Goal: Transaction & Acquisition: Purchase product/service

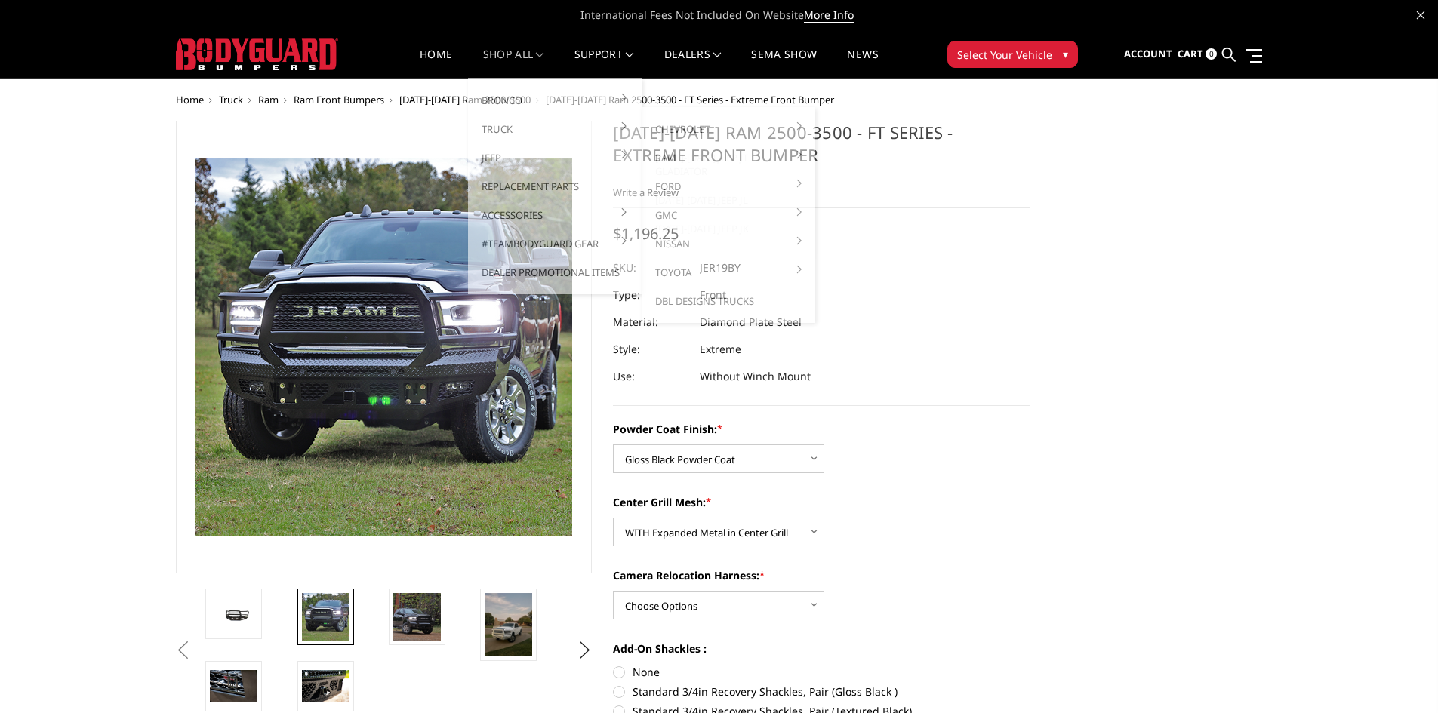
select select "3215"
select select "3217"
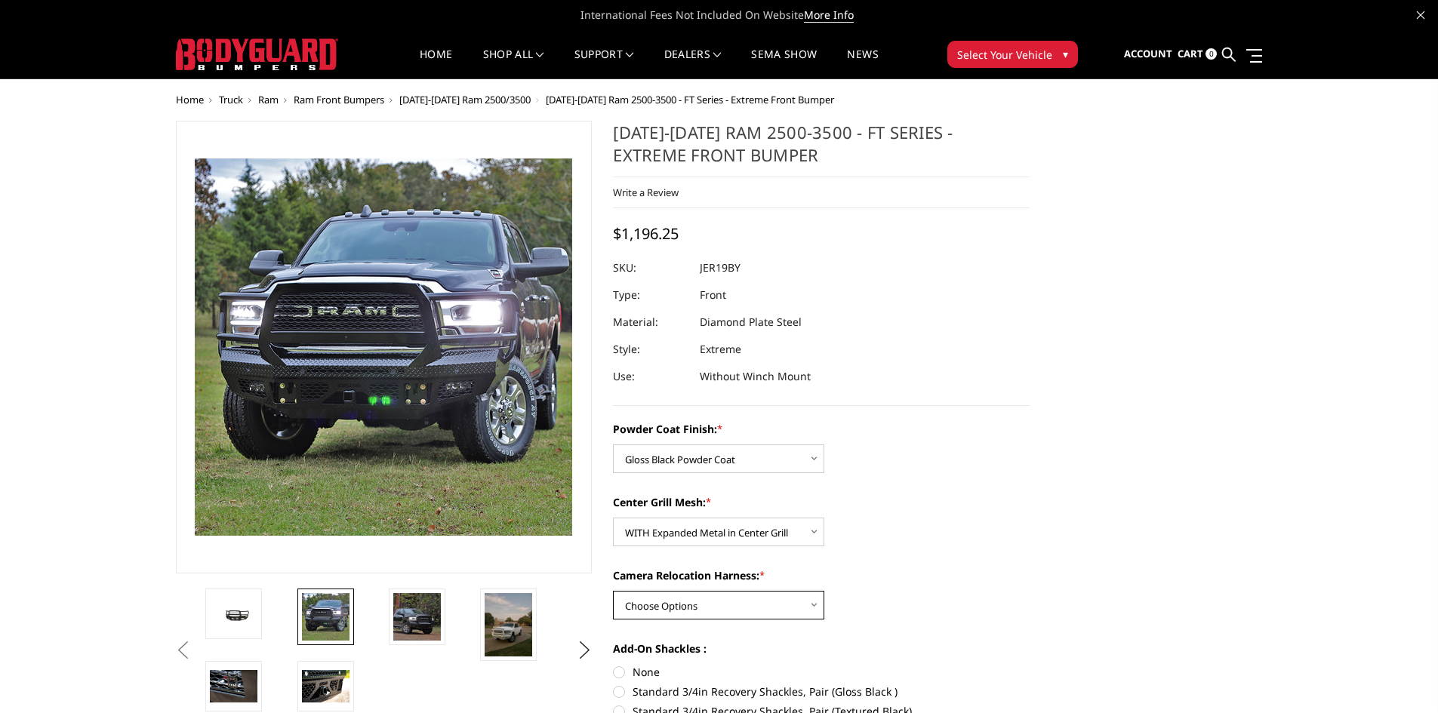
click at [659, 608] on select "Choose Options WITH Camera Relocation Harness WITHOUT Camera Relocation Harness" at bounding box center [718, 605] width 211 height 29
click at [656, 610] on select "Choose Options WITH Camera Relocation Harness WITHOUT Camera Relocation Harness" at bounding box center [718, 605] width 211 height 29
click at [663, 601] on select "Choose Options WITH Camera Relocation Harness WITHOUT Camera Relocation Harness" at bounding box center [718, 605] width 211 height 29
click at [725, 466] on select "Choose Options Bare Metal Gloss Black Powder Coat Textured Black Powder Coat" at bounding box center [718, 459] width 211 height 29
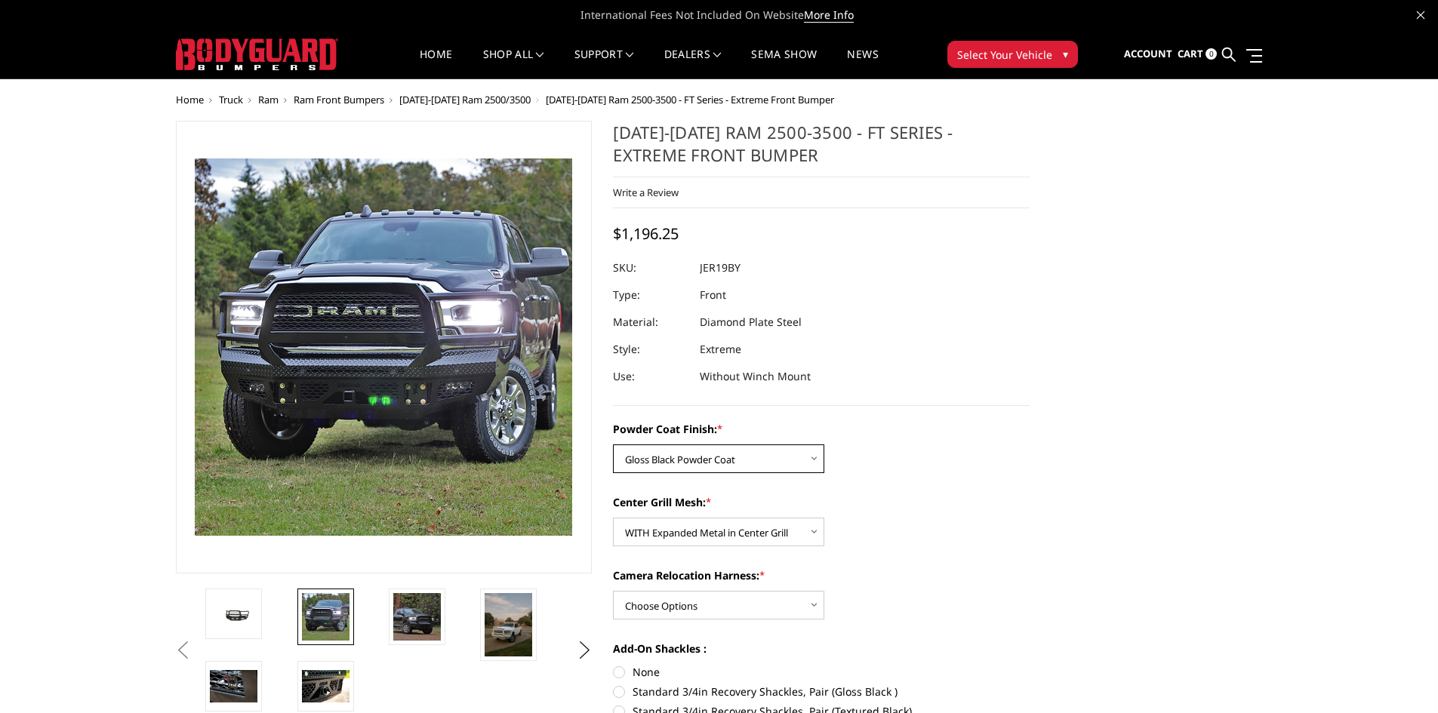
click at [613, 445] on select "Choose Options Bare Metal Gloss Black Powder Coat Textured Black Powder Coat" at bounding box center [718, 459] width 211 height 29
click at [657, 605] on select "Choose Options WITH Camera Relocation Harness WITHOUT Camera Relocation Harness" at bounding box center [718, 605] width 211 height 29
select select "3220"
click at [613, 591] on select "Choose Options WITH Camera Relocation Harness WITHOUT Camera Relocation Harness" at bounding box center [718, 605] width 211 height 29
